Goal: Transaction & Acquisition: Purchase product/service

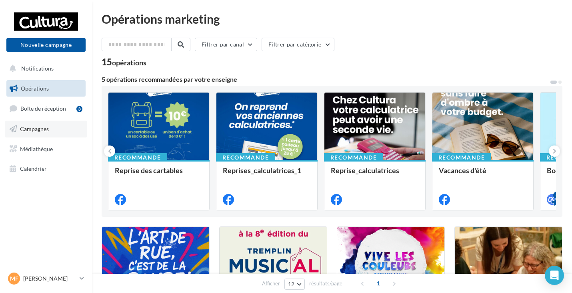
click at [45, 126] on ul "Opérations Boîte de réception 3 Campagnes Médiathèque Calendrier" at bounding box center [46, 128] width 86 height 103
click at [45, 126] on span "Campagnes" at bounding box center [34, 128] width 29 height 7
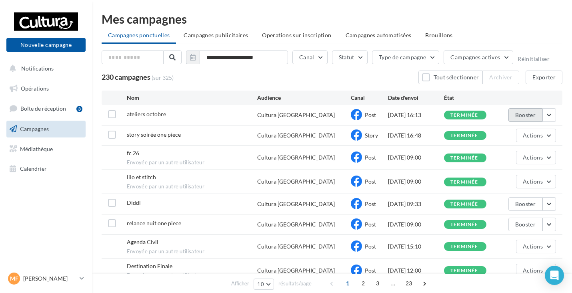
click at [531, 116] on button "Booster" at bounding box center [526, 115] width 34 height 14
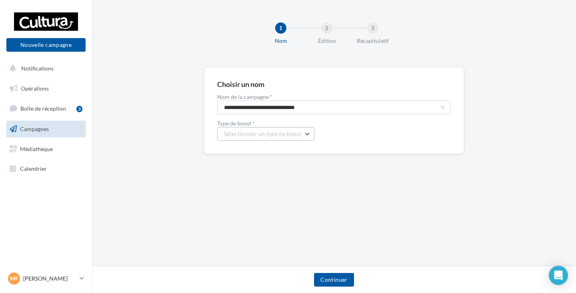
click at [303, 130] on button "Sélectionner un type de boost" at bounding box center [265, 134] width 97 height 14
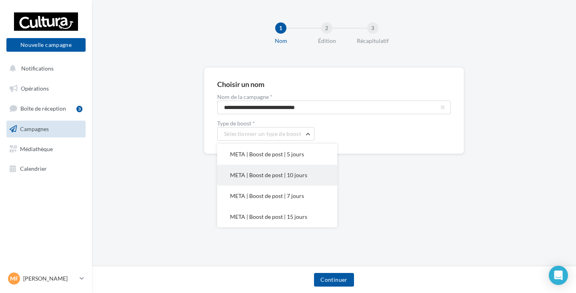
click at [289, 166] on button "META | Boost de post | 10 jours" at bounding box center [277, 175] width 120 height 21
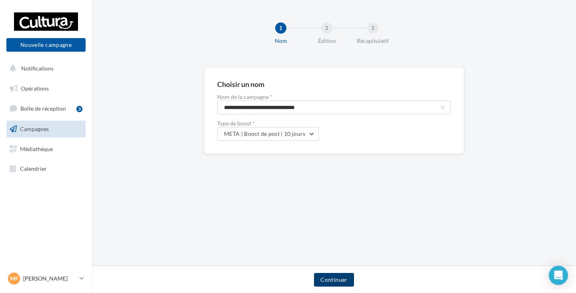
click at [329, 275] on button "Continuer" at bounding box center [334, 280] width 40 height 14
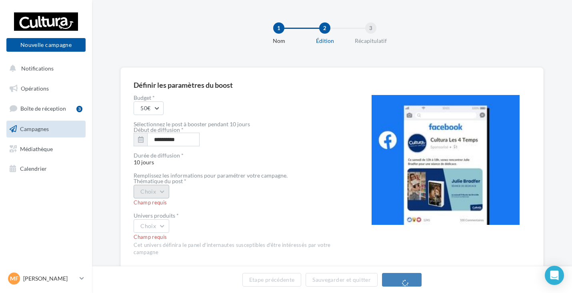
click at [157, 191] on button "Choix" at bounding box center [152, 192] width 36 height 14
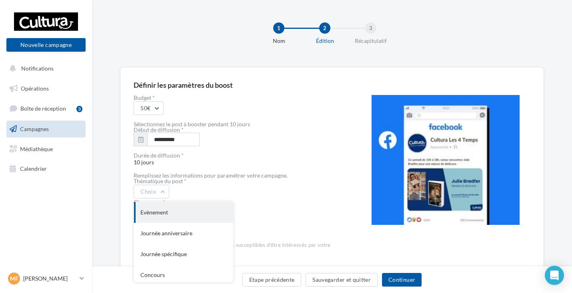
click at [173, 216] on div "Evènement" at bounding box center [183, 212] width 99 height 21
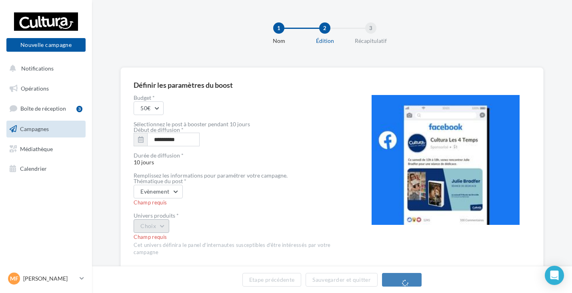
click at [147, 225] on button "Choix" at bounding box center [152, 226] width 36 height 14
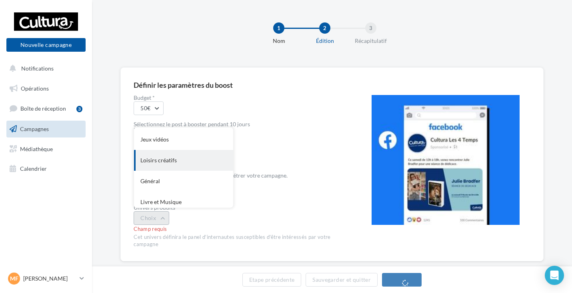
scroll to position [66, 0]
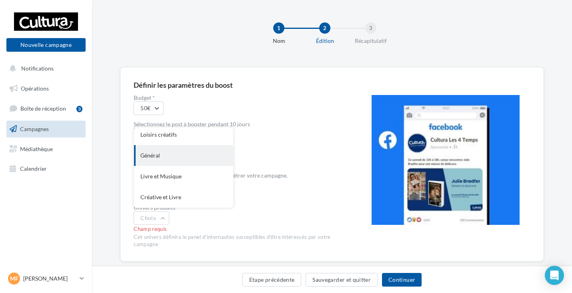
click at [173, 155] on div "Général" at bounding box center [183, 155] width 99 height 21
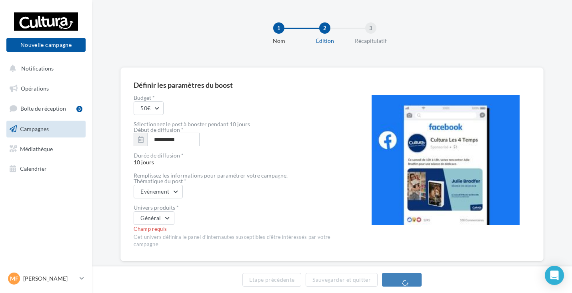
drag, startPoint x: 236, startPoint y: 203, endPoint x: 243, endPoint y: 205, distance: 7.3
click at [236, 203] on div "**********" at bounding box center [240, 171] width 213 height 153
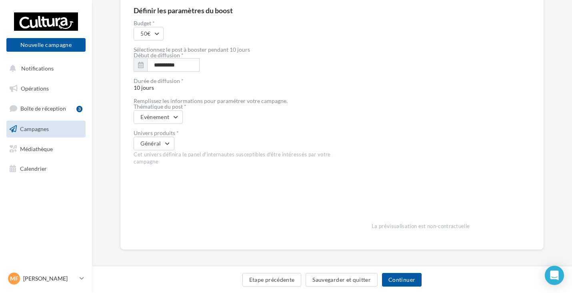
scroll to position [78, 0]
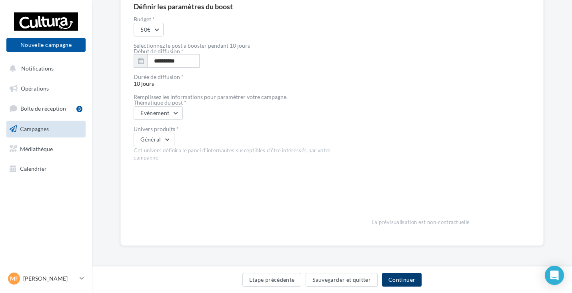
click at [414, 285] on button "Continuer" at bounding box center [402, 280] width 40 height 14
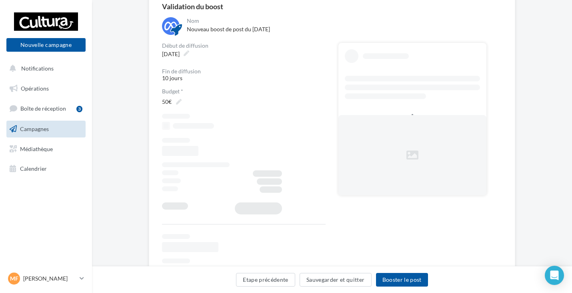
scroll to position [52, 0]
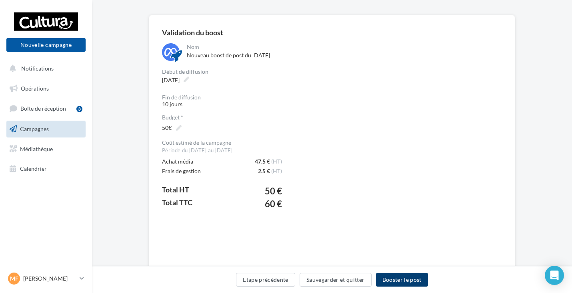
click at [402, 280] on button "Booster le post" at bounding box center [402, 280] width 52 height 14
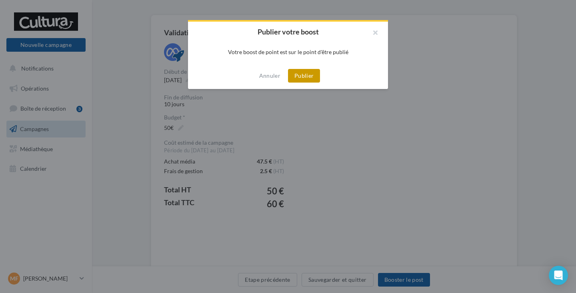
click at [314, 78] on button "Publier" at bounding box center [304, 76] width 32 height 14
